Goal: Navigation & Orientation: Find specific page/section

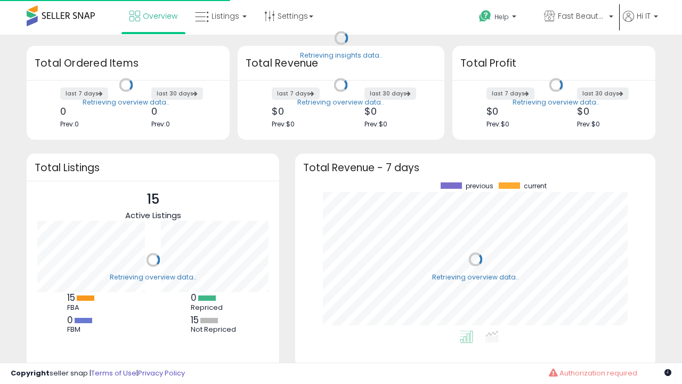
scroll to position [148, 339]
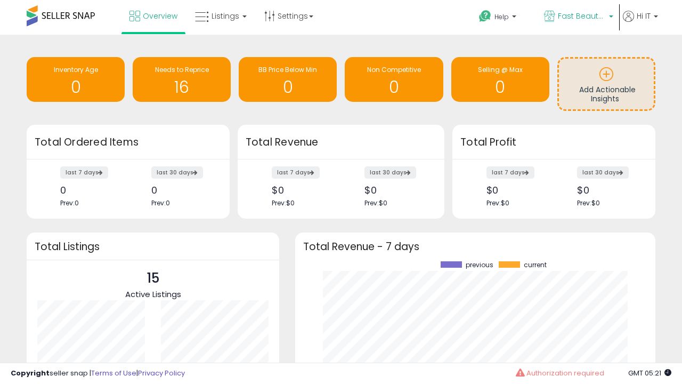
click at [578, 17] on span "Fast Beauty ([GEOGRAPHIC_DATA])" at bounding box center [582, 16] width 48 height 11
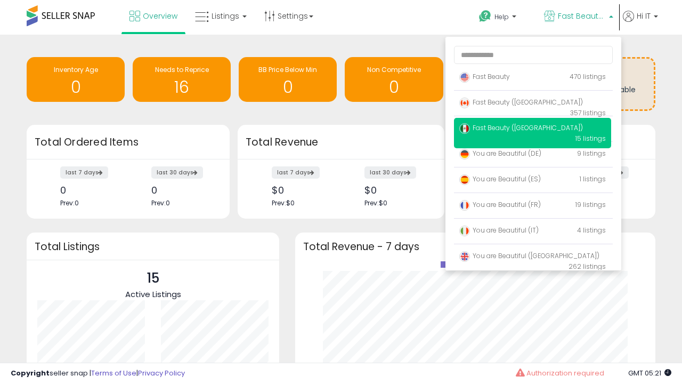
click at [533, 257] on span "You are Beautiful ([GEOGRAPHIC_DATA])" at bounding box center [530, 255] width 140 height 9
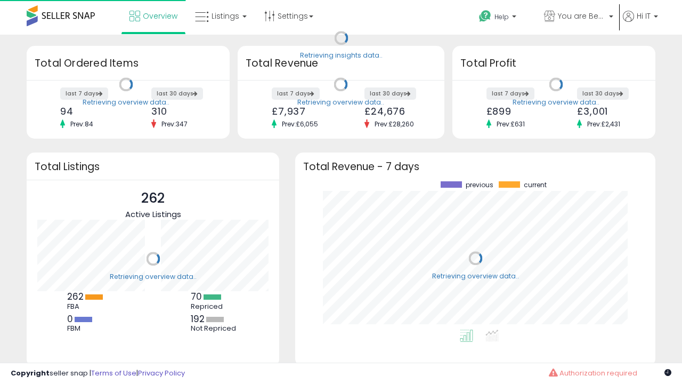
scroll to position [148, 339]
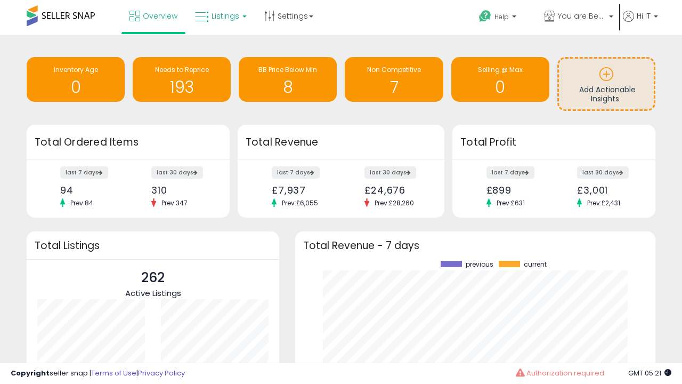
click at [220, 16] on span "Listings" at bounding box center [226, 16] width 28 height 11
